Goal: Find specific page/section: Find specific page/section

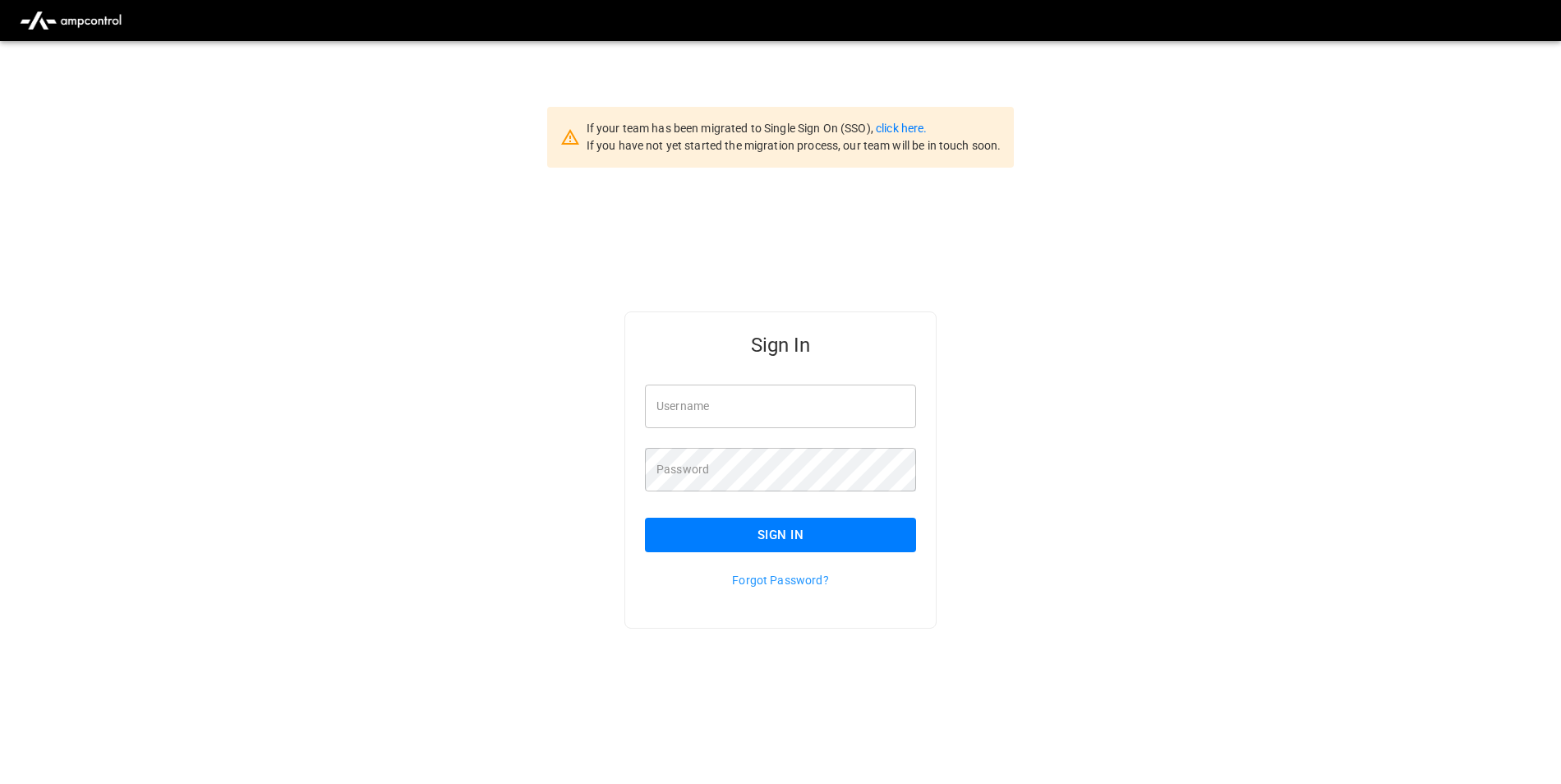
type input "**********"
click at [717, 527] on button "Sign In" at bounding box center [780, 535] width 271 height 35
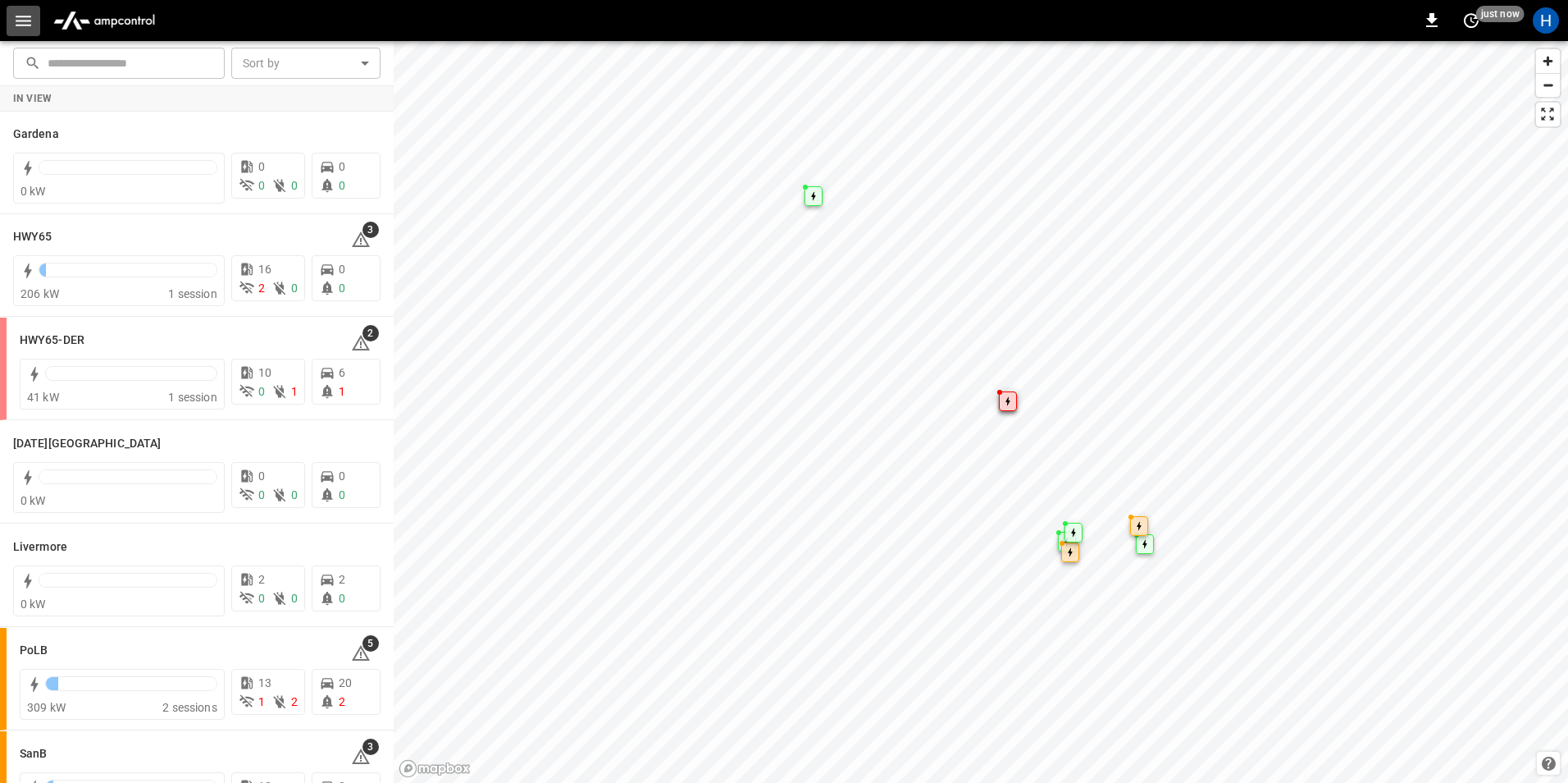
click at [37, 28] on button "button" at bounding box center [24, 21] width 34 height 31
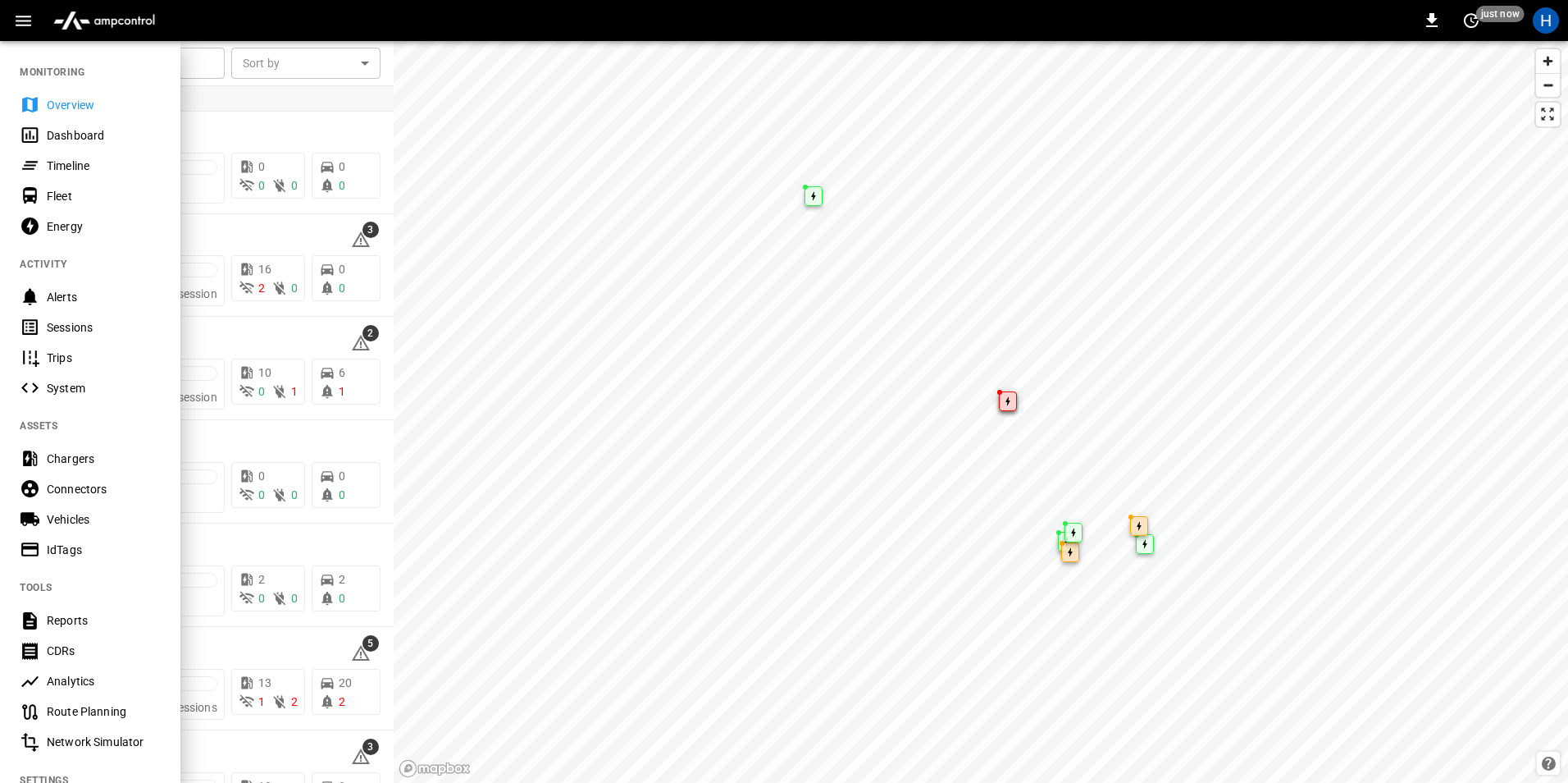
click at [122, 143] on div "Dashboard" at bounding box center [104, 135] width 114 height 16
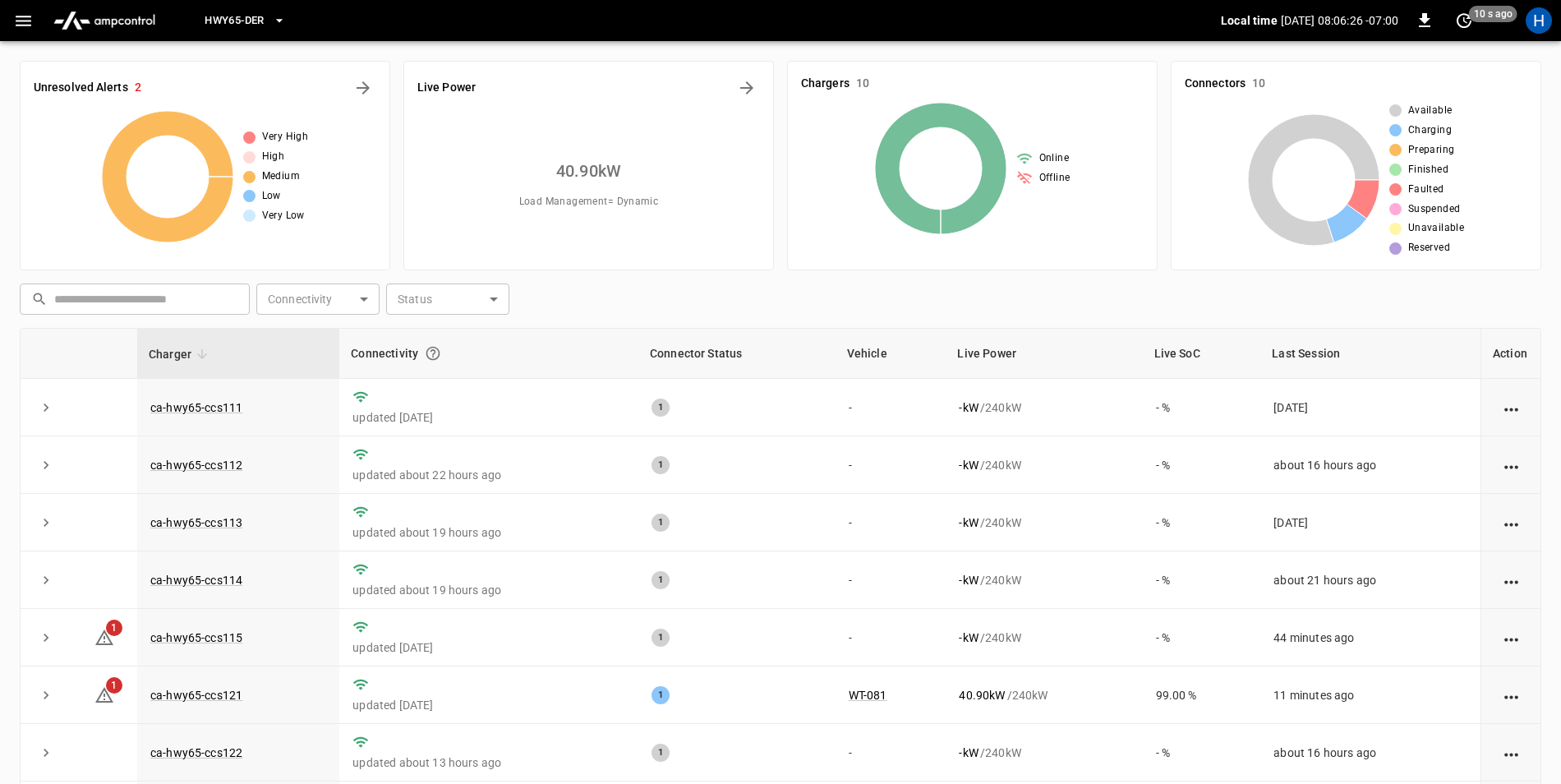
click at [23, 29] on icon "button" at bounding box center [23, 21] width 20 height 20
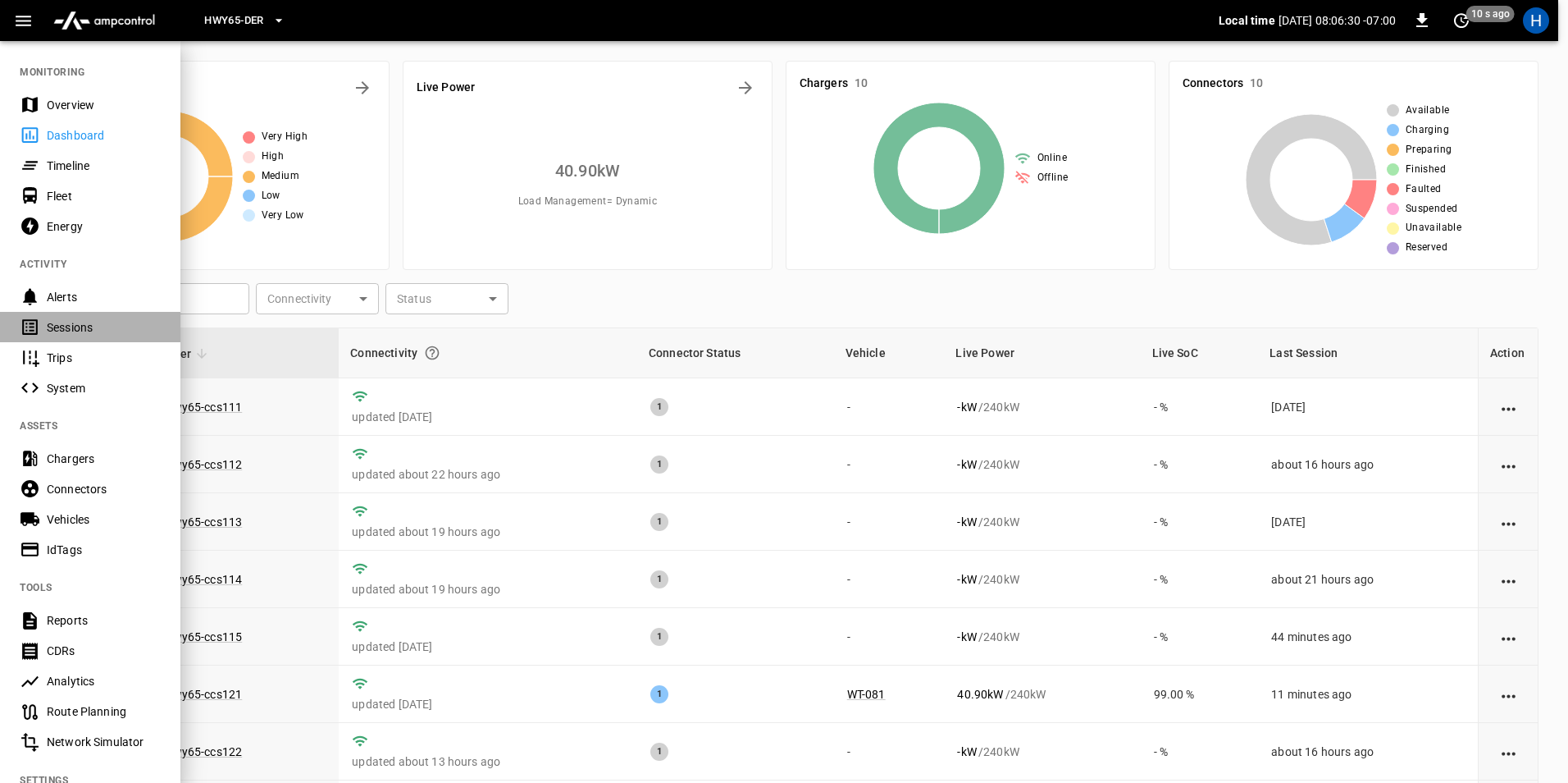
click at [36, 324] on icon at bounding box center [30, 326] width 15 height 15
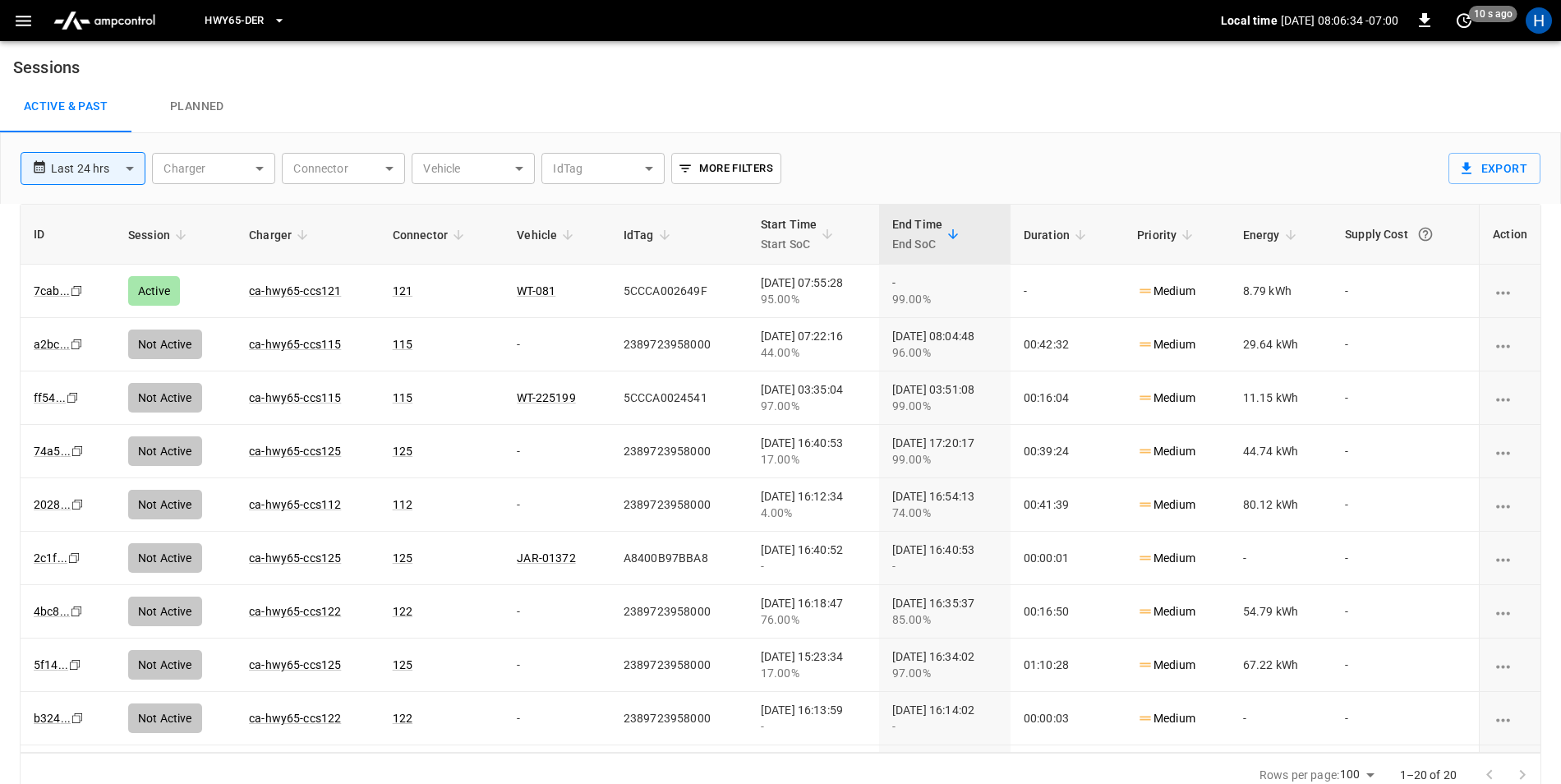
click at [19, 12] on icon "button" at bounding box center [23, 21] width 20 height 20
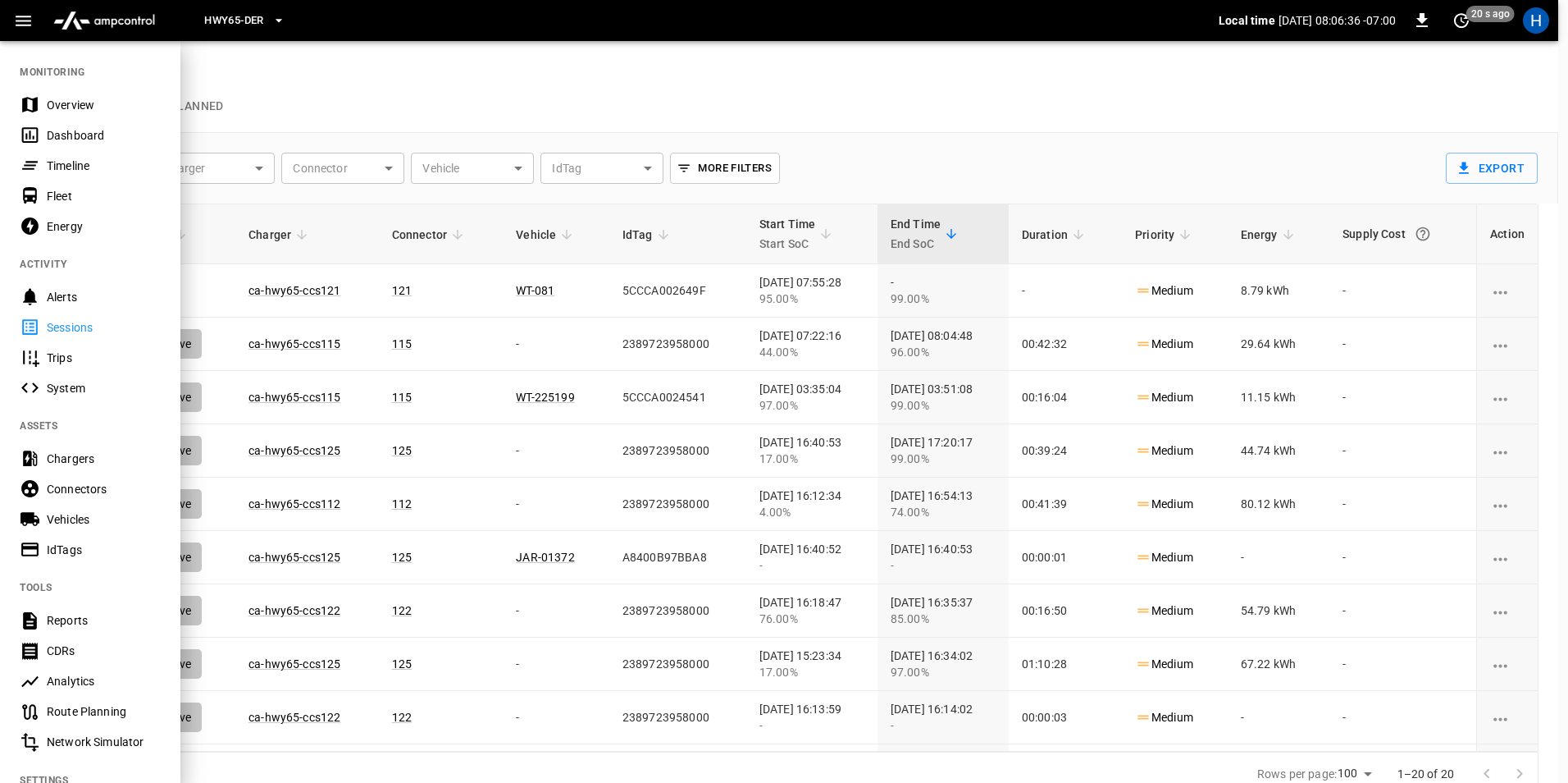
click at [152, 142] on div "Dashboard" at bounding box center [104, 135] width 114 height 16
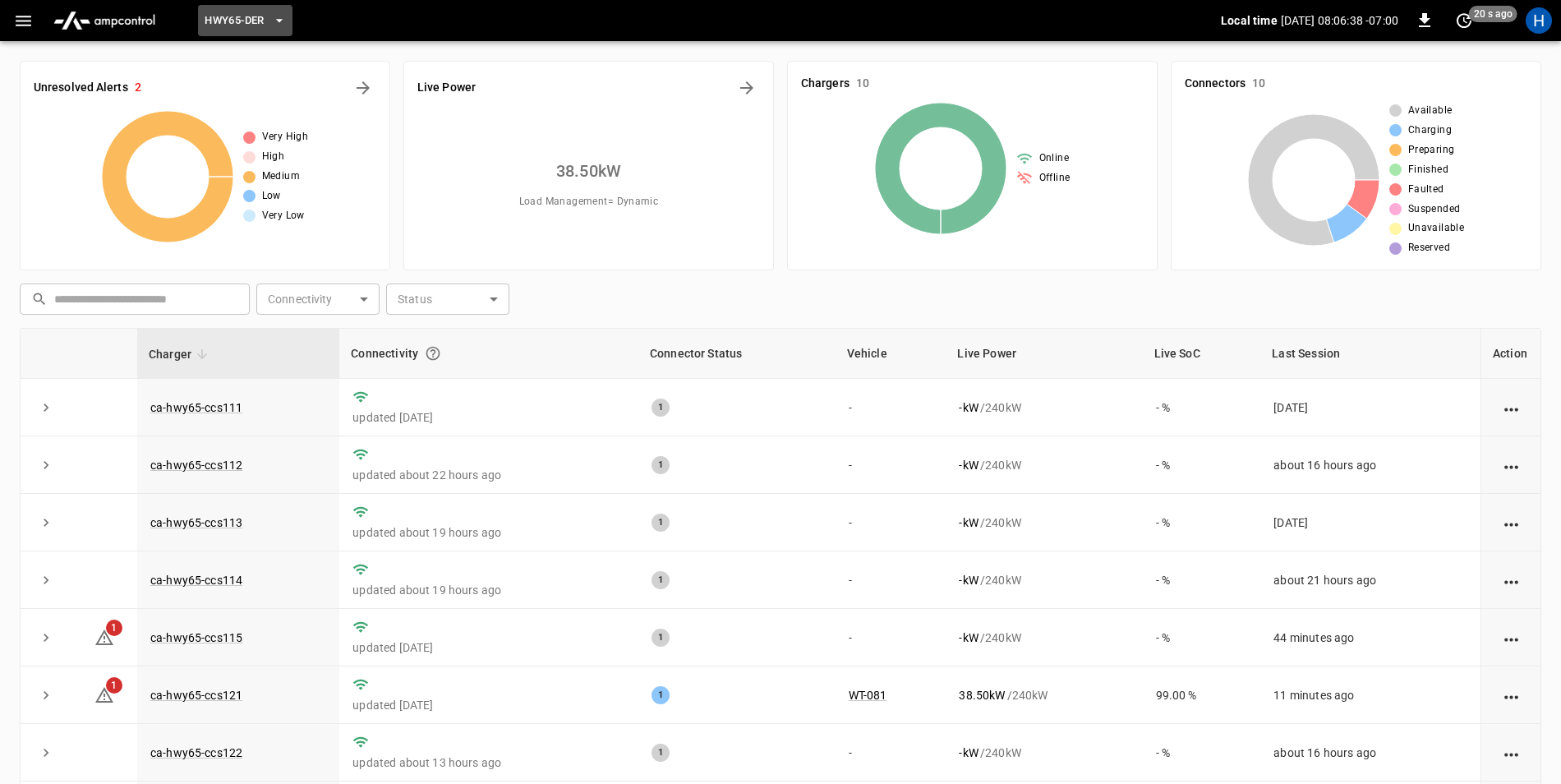
click at [271, 14] on button "HWY65-DER" at bounding box center [245, 21] width 94 height 32
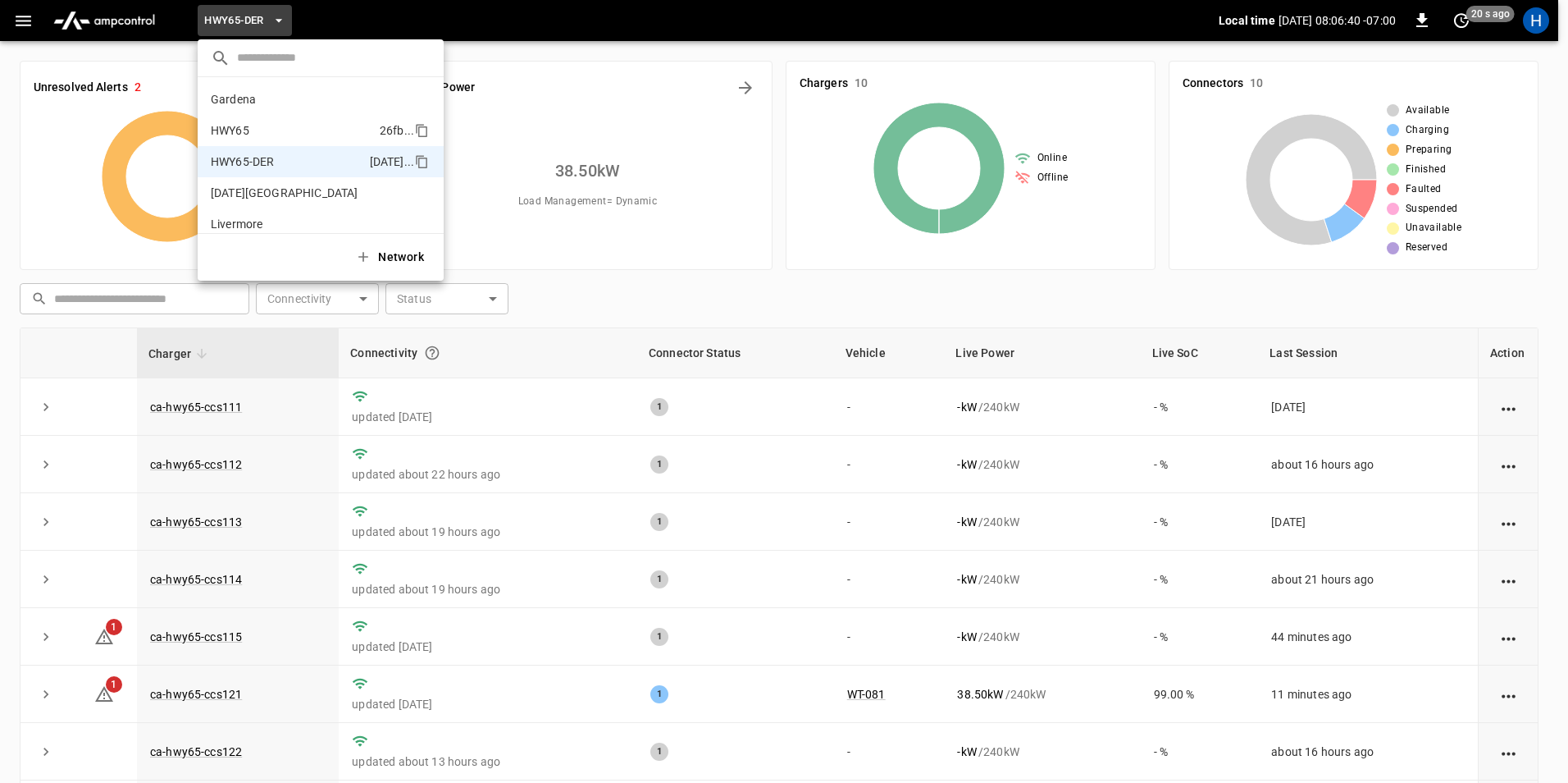
click at [280, 134] on p "HWY65" at bounding box center [292, 130] width 162 height 16
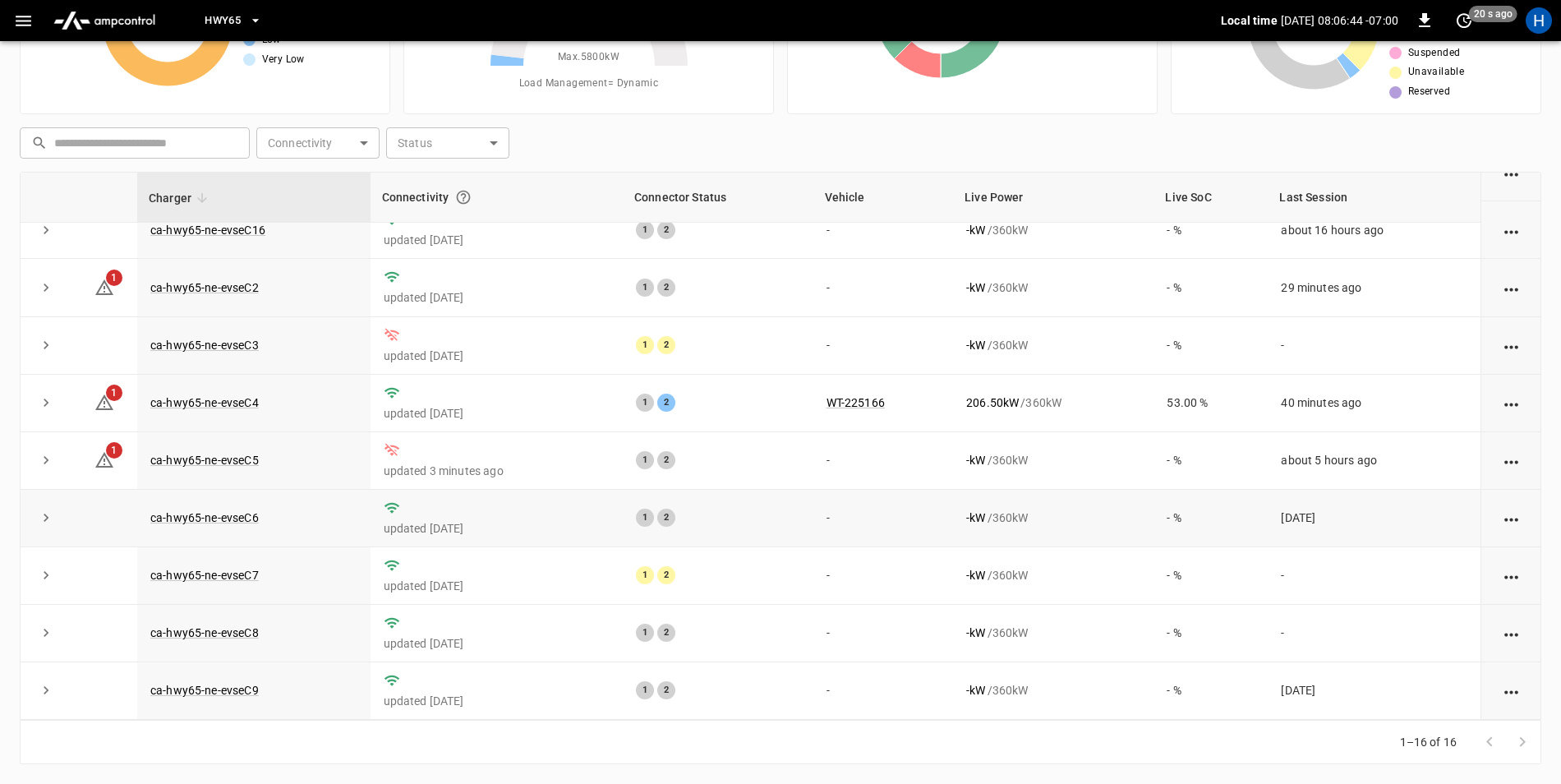
scroll to position [437, 0]
click at [109, 290] on icon at bounding box center [104, 287] width 20 height 20
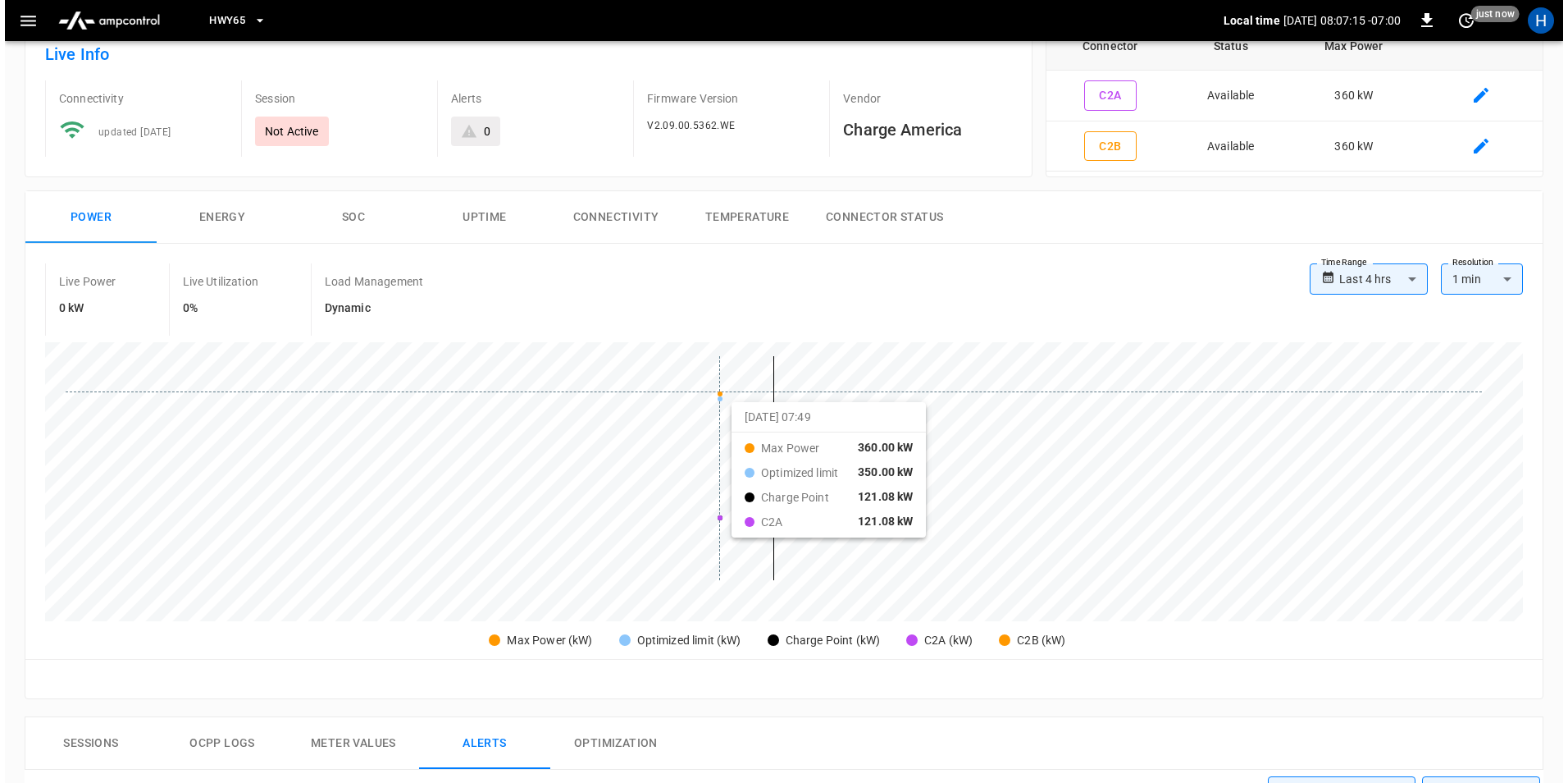
scroll to position [105, 0]
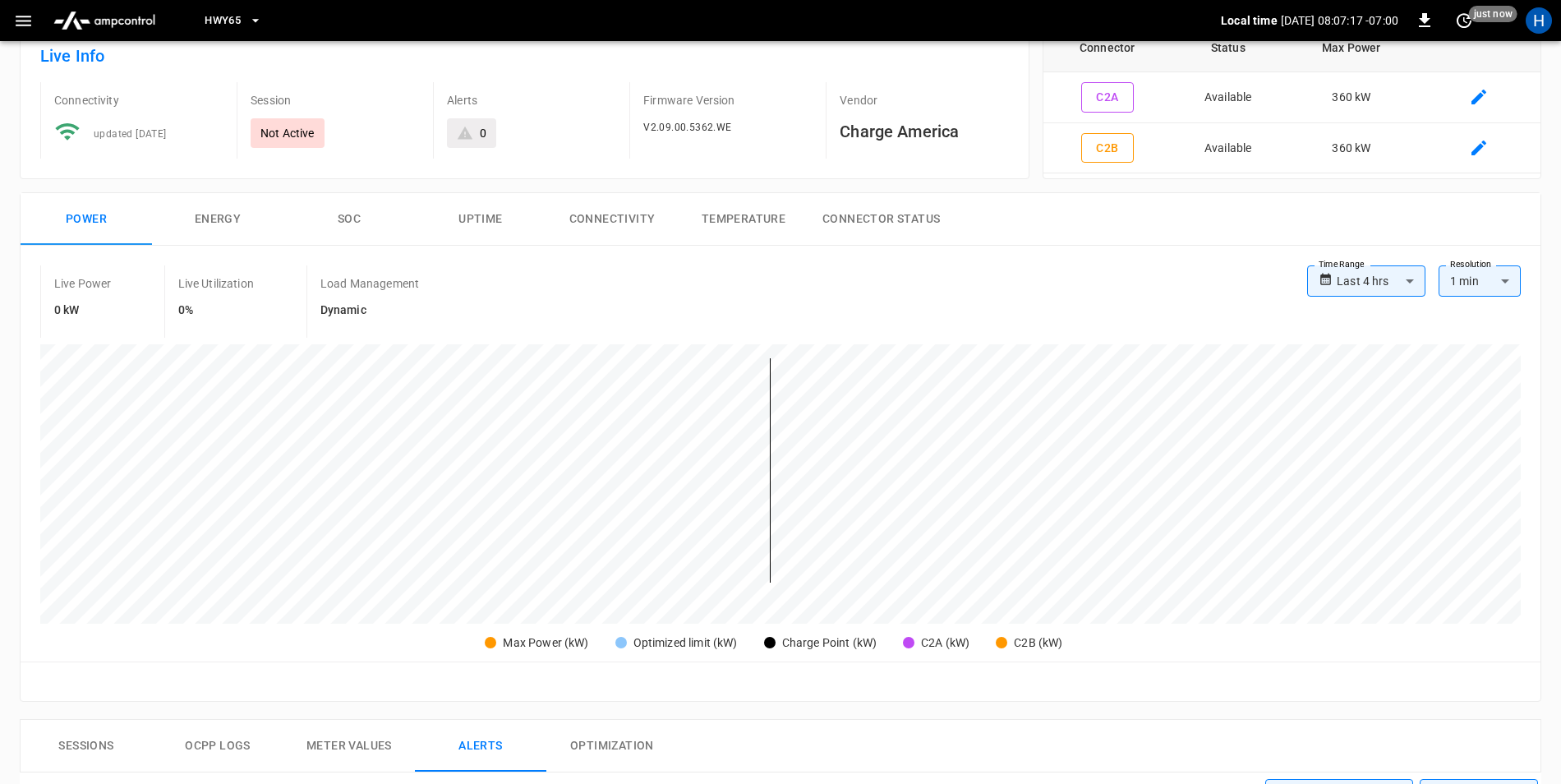
click at [27, 20] on icon "button" at bounding box center [23, 20] width 15 height 11
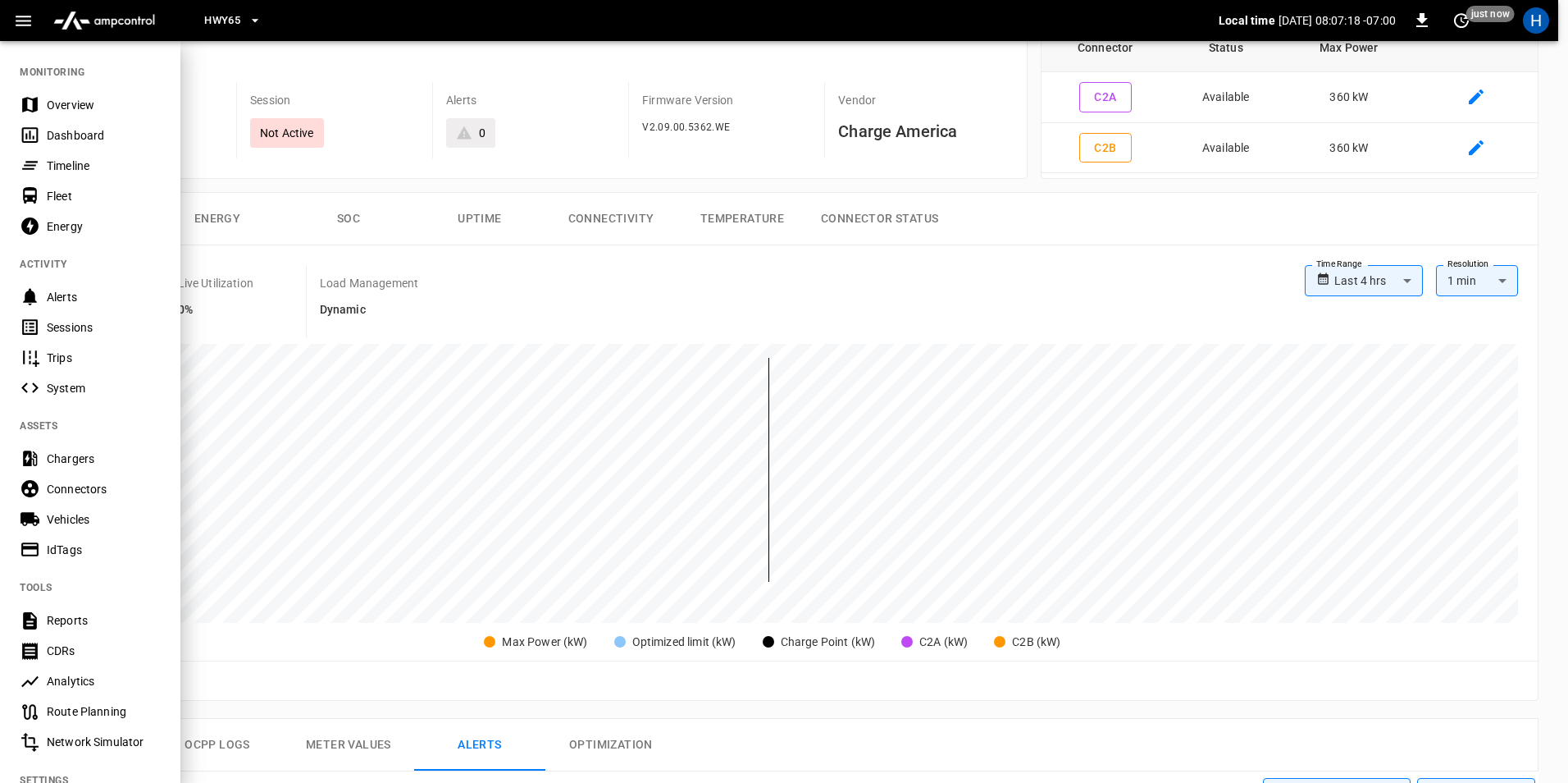
click at [222, 12] on span "HWY65" at bounding box center [222, 21] width 36 height 19
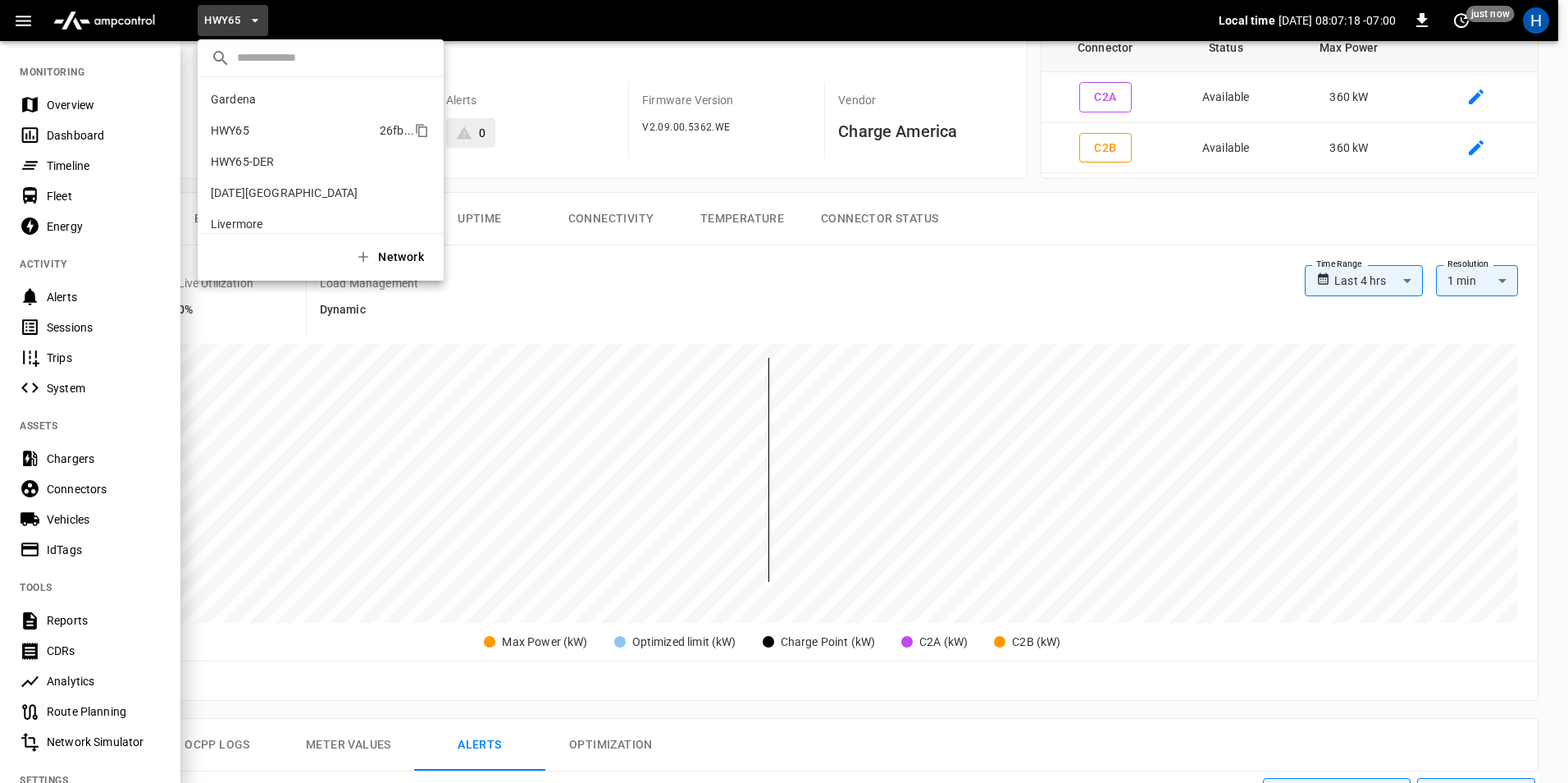
scroll to position [26, 0]
click at [268, 147] on li "HWY65-DER [DATE].." at bounding box center [320, 135] width 246 height 31
